Goal: Task Accomplishment & Management: Complete application form

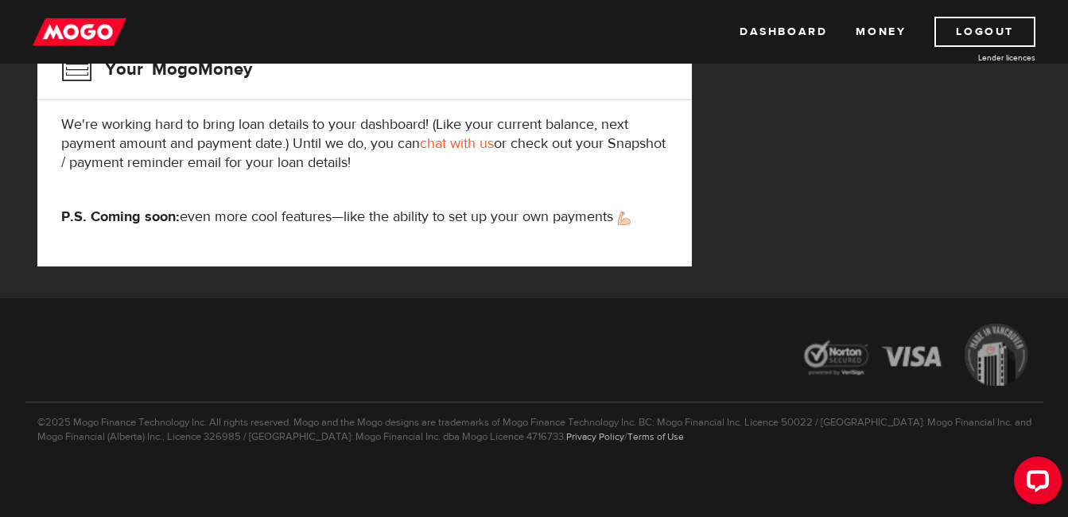
scroll to position [314, 0]
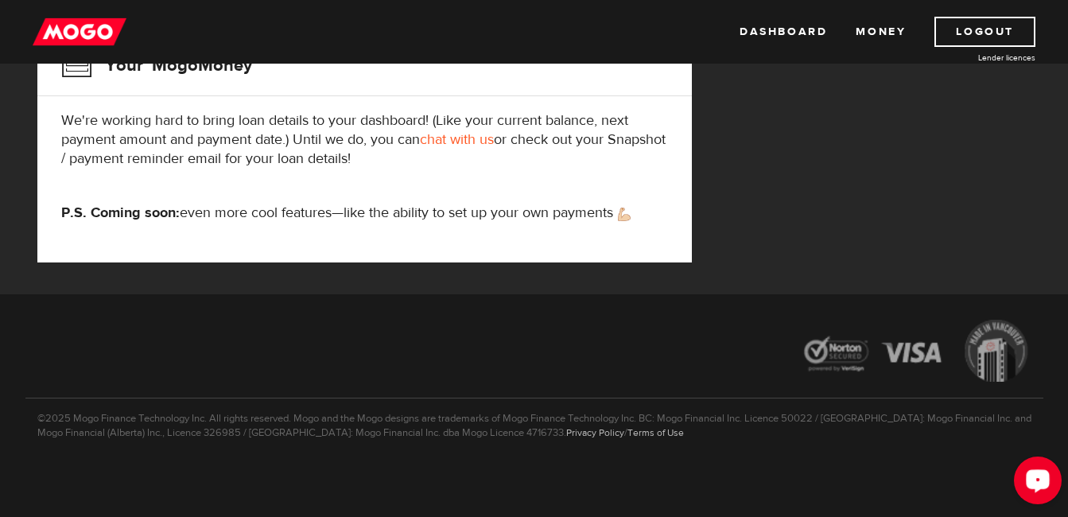
click at [1035, 477] on icon "Open LiveChat chat widget" at bounding box center [1037, 480] width 15 height 10
drag, startPoint x: 1034, startPoint y: 477, endPoint x: 740, endPoint y: 177, distance: 420.6
click at [740, 177] on div "MogoMoney Your MogoMoney application Expired Your MogoMoney credit decision has…" at bounding box center [534, 77] width 1018 height 434
click at [804, 110] on div "MogoMoney Your MogoMoney application Expired Your MogoMoney credit decision has…" at bounding box center [534, 77] width 1018 height 434
click at [852, 118] on div "MogoMoney Your MogoMoney application Expired Your MogoMoney credit decision has…" at bounding box center [534, 77] width 1018 height 434
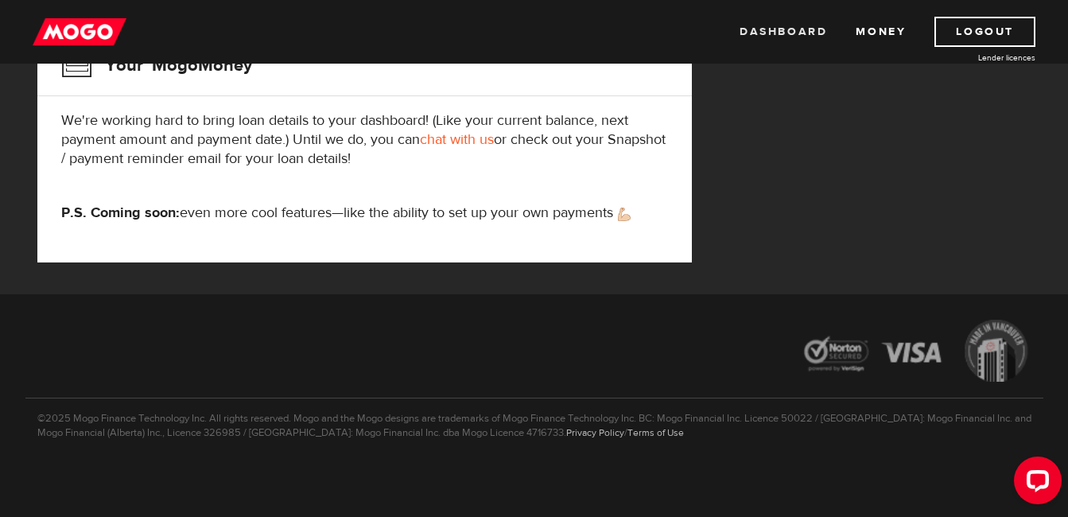
click at [805, 30] on link "Dashboard" at bounding box center [782, 32] width 87 height 30
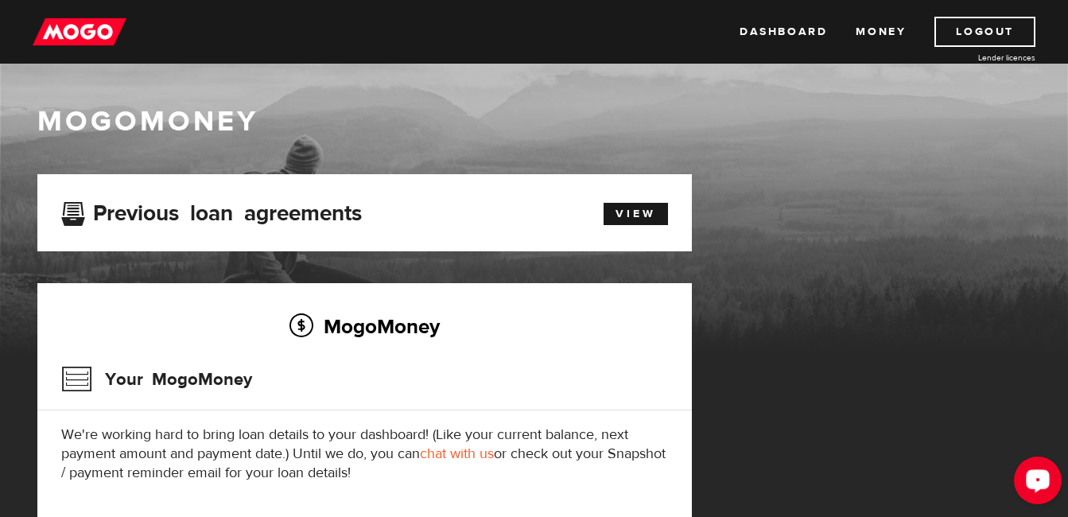
click at [1034, 475] on icon "Open LiveChat chat widget" at bounding box center [1037, 480] width 15 height 10
click at [708, 213] on div "MogoMoney Your MogoMoney application Expired Your MogoMoney credit decision has…" at bounding box center [534, 391] width 1018 height 434
click at [853, 117] on h1 "MogoMoney" at bounding box center [534, 121] width 994 height 33
click at [458, 456] on link "chat with us" at bounding box center [457, 453] width 74 height 18
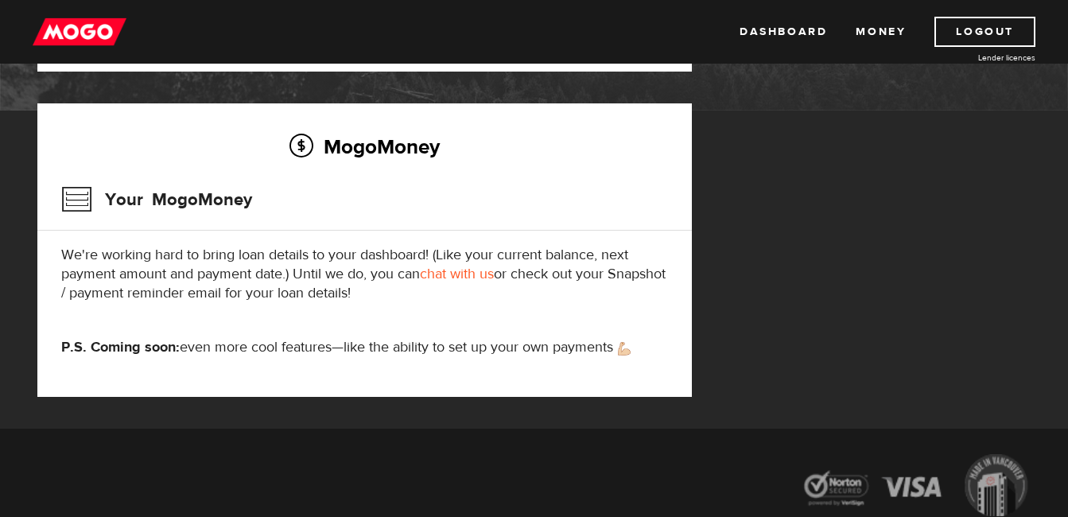
scroll to position [314, 0]
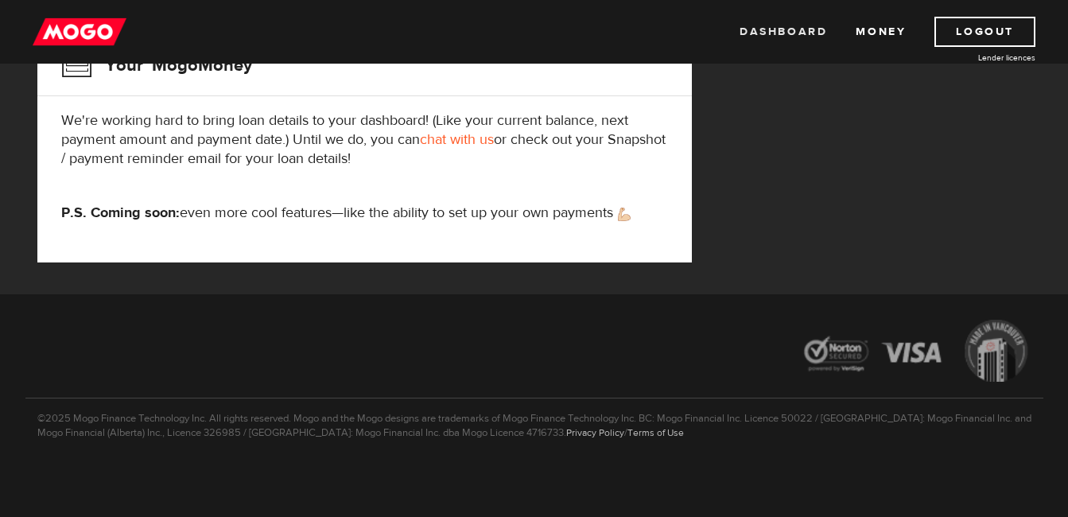
click at [777, 32] on link "Dashboard" at bounding box center [782, 32] width 87 height 30
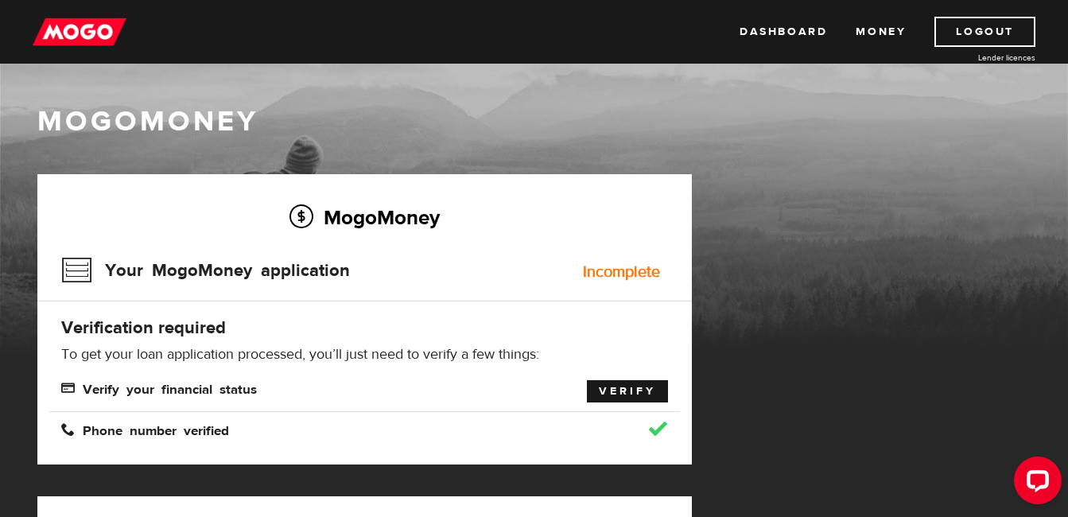
click at [635, 390] on link "Verify" at bounding box center [627, 391] width 81 height 22
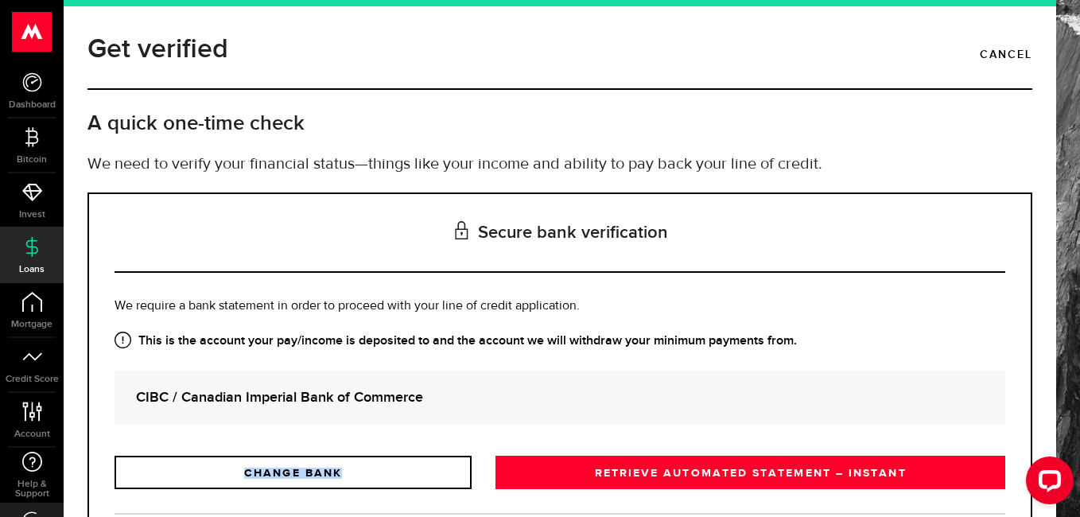
drag, startPoint x: 572, startPoint y: 443, endPoint x: 1051, endPoint y: 389, distance: 481.7
click at [1051, 389] on div "Get verified Cancel A quick one-time check We need to verify your financial sta…" at bounding box center [560, 258] width 992 height 517
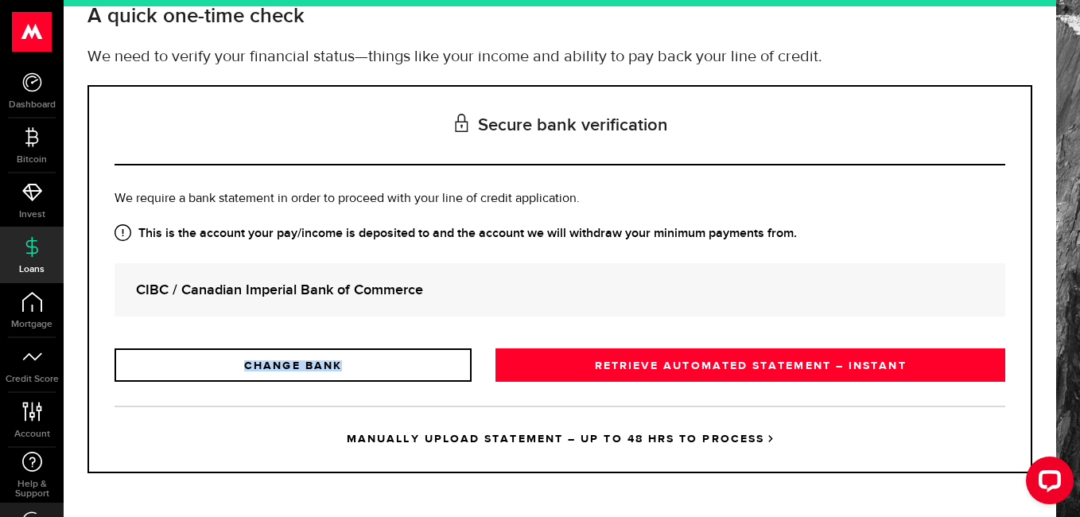
scroll to position [110, 0]
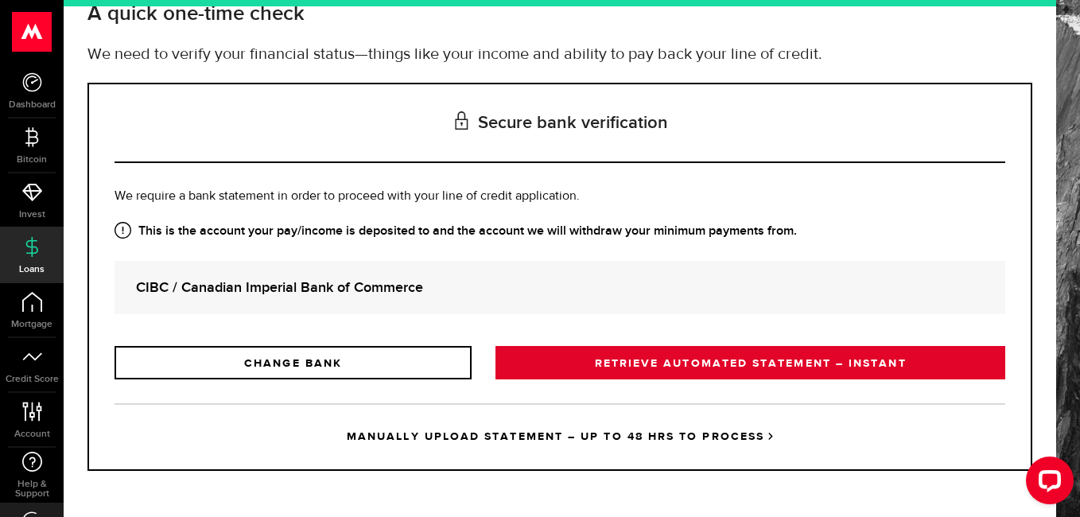
click at [718, 364] on link "RETRIEVE AUTOMATED STATEMENT – INSTANT" at bounding box center [750, 362] width 510 height 33
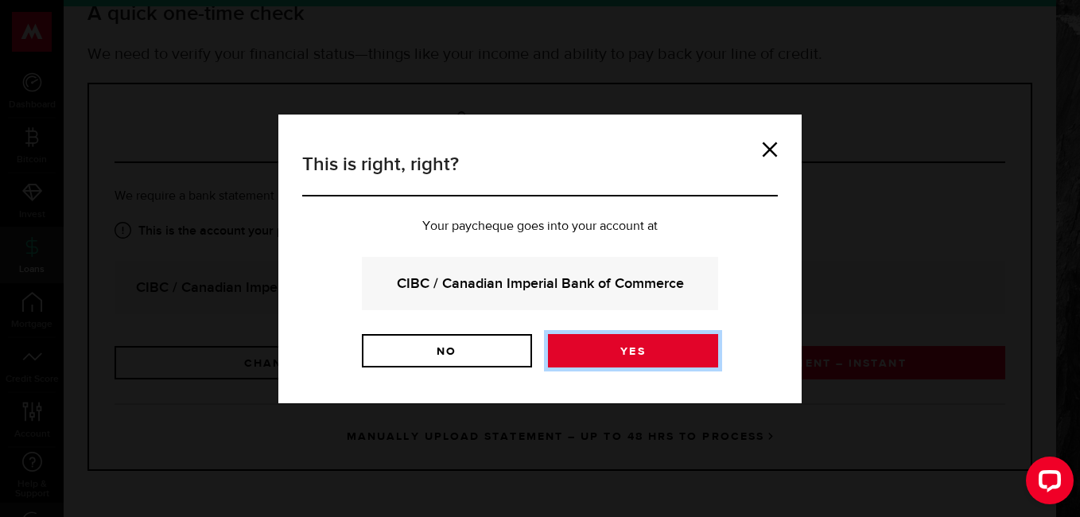
click at [638, 350] on link "Yes" at bounding box center [633, 350] width 170 height 33
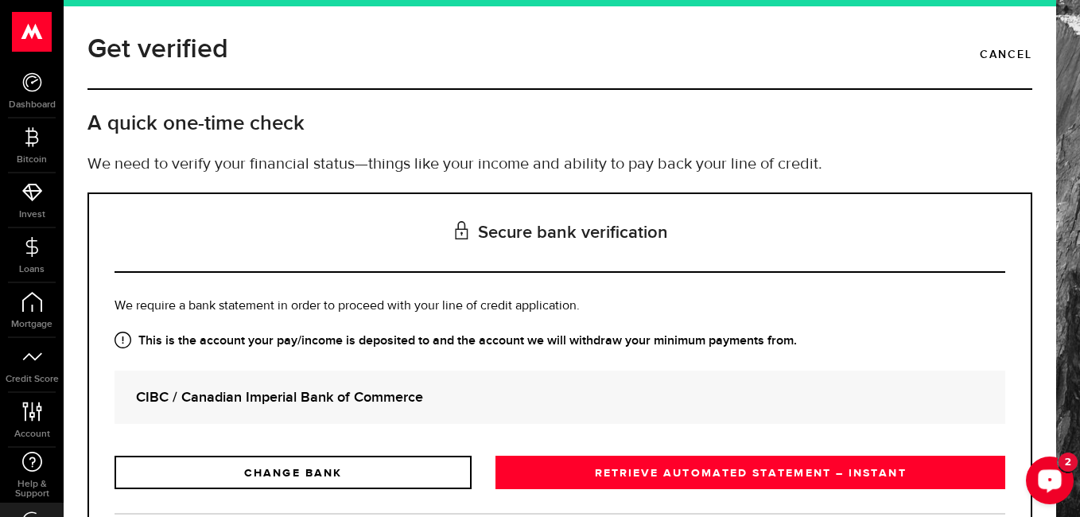
click at [1048, 481] on icon "Open LiveChat chat widget" at bounding box center [1049, 480] width 15 height 10
click at [675, 472] on link "RETRIEVE AUTOMATED STATEMENT – INSTANT" at bounding box center [750, 472] width 510 height 33
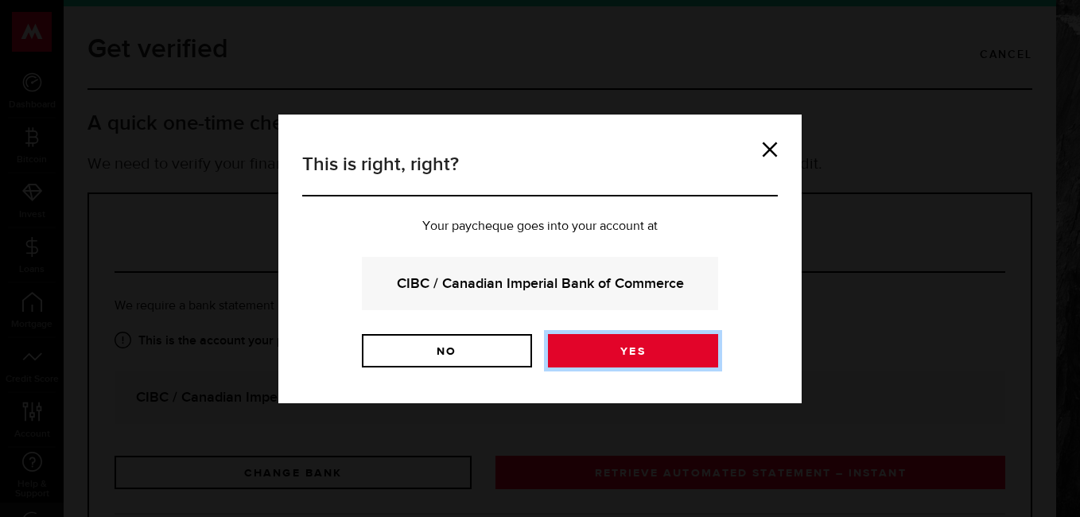
click at [619, 350] on link "Yes" at bounding box center [633, 350] width 170 height 33
